Goal: Check status: Check status

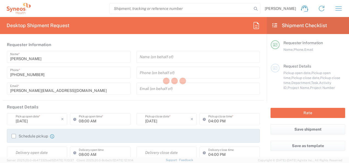
type input "8480"
type input "[GEOGRAPHIC_DATA]"
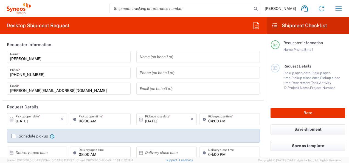
type input "Syneos Health Poland sp. z.o.o"
click at [335, 9] on icon "button" at bounding box center [338, 8] width 9 height 9
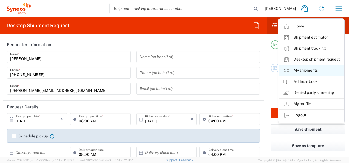
click at [310, 74] on link "My shipments" at bounding box center [311, 70] width 65 height 11
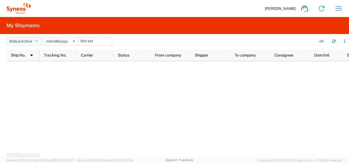
click at [40, 44] on button "Status: Active" at bounding box center [24, 41] width 35 height 9
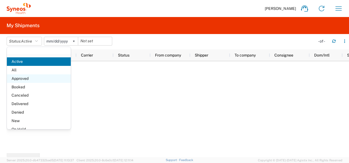
click at [19, 75] on span "Approved" at bounding box center [39, 78] width 64 height 9
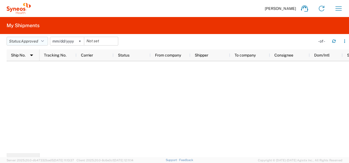
click at [33, 44] on button "Status: Approved" at bounding box center [27, 41] width 41 height 9
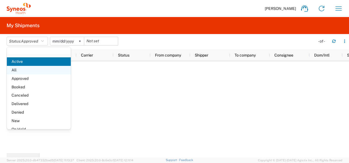
click at [30, 67] on span "All" at bounding box center [39, 70] width 64 height 9
